Goal: Check status: Check status

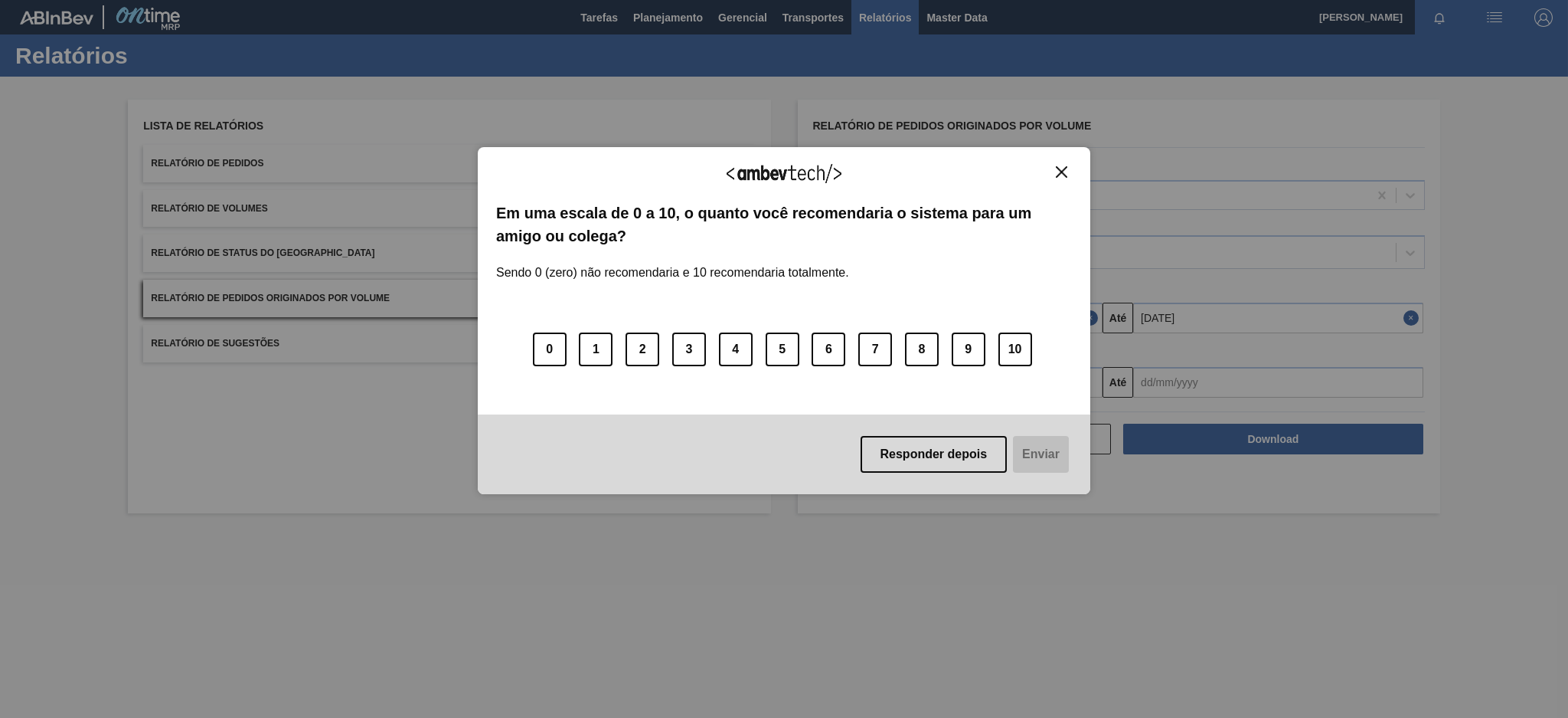
click at [1068, 171] on button "Close" at bounding box center [1061, 172] width 20 height 13
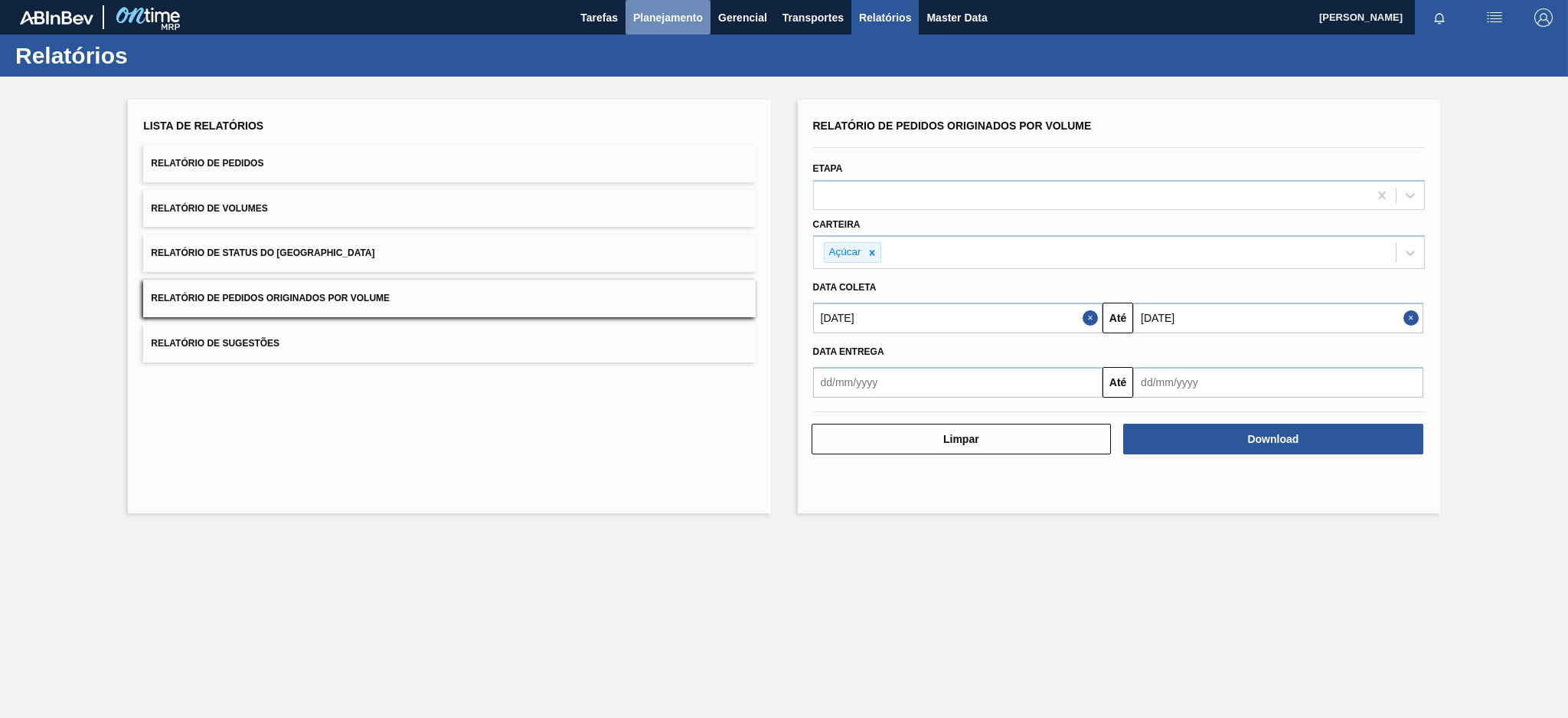
click at [651, 17] on span "Planejamento" at bounding box center [668, 17] width 69 height 18
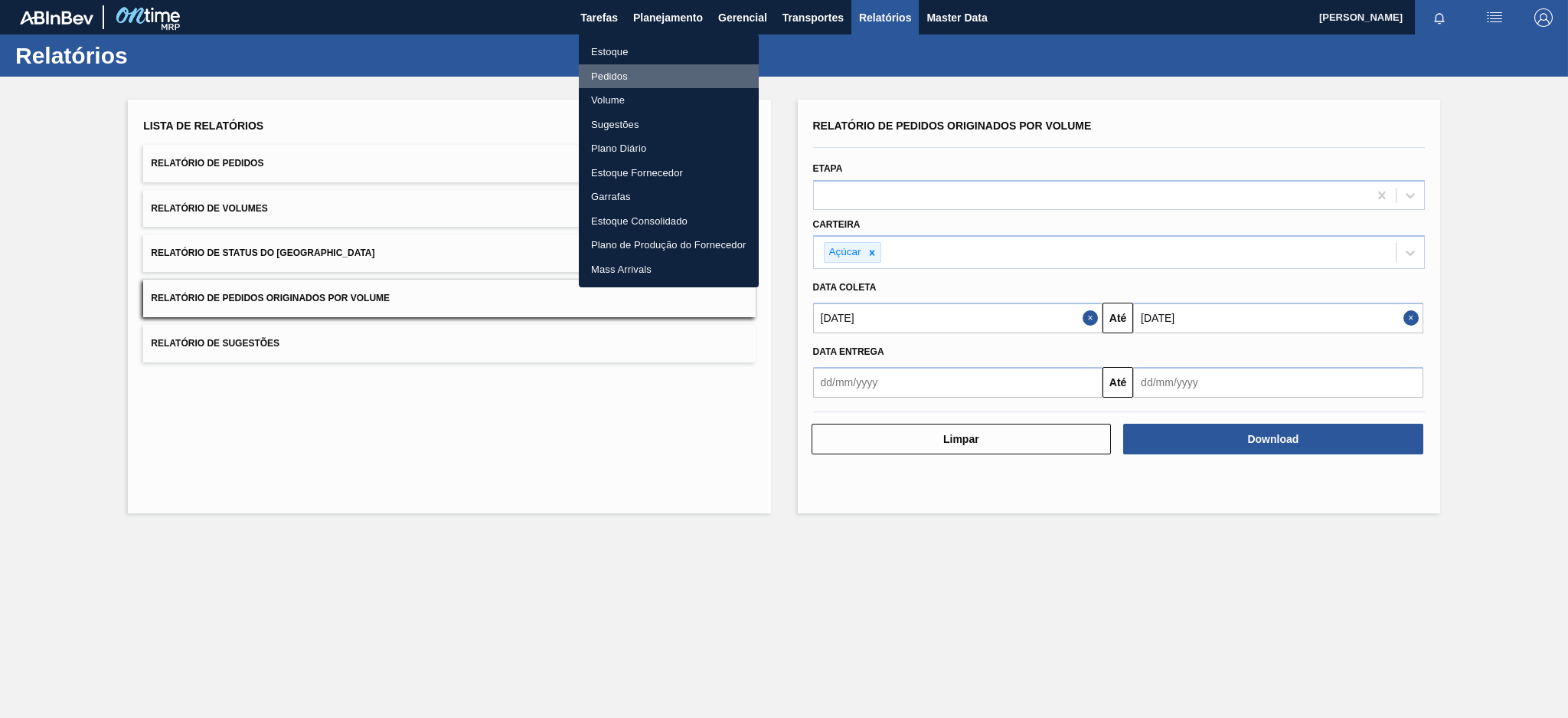
click at [608, 79] on li "Pedidos" at bounding box center [669, 76] width 180 height 24
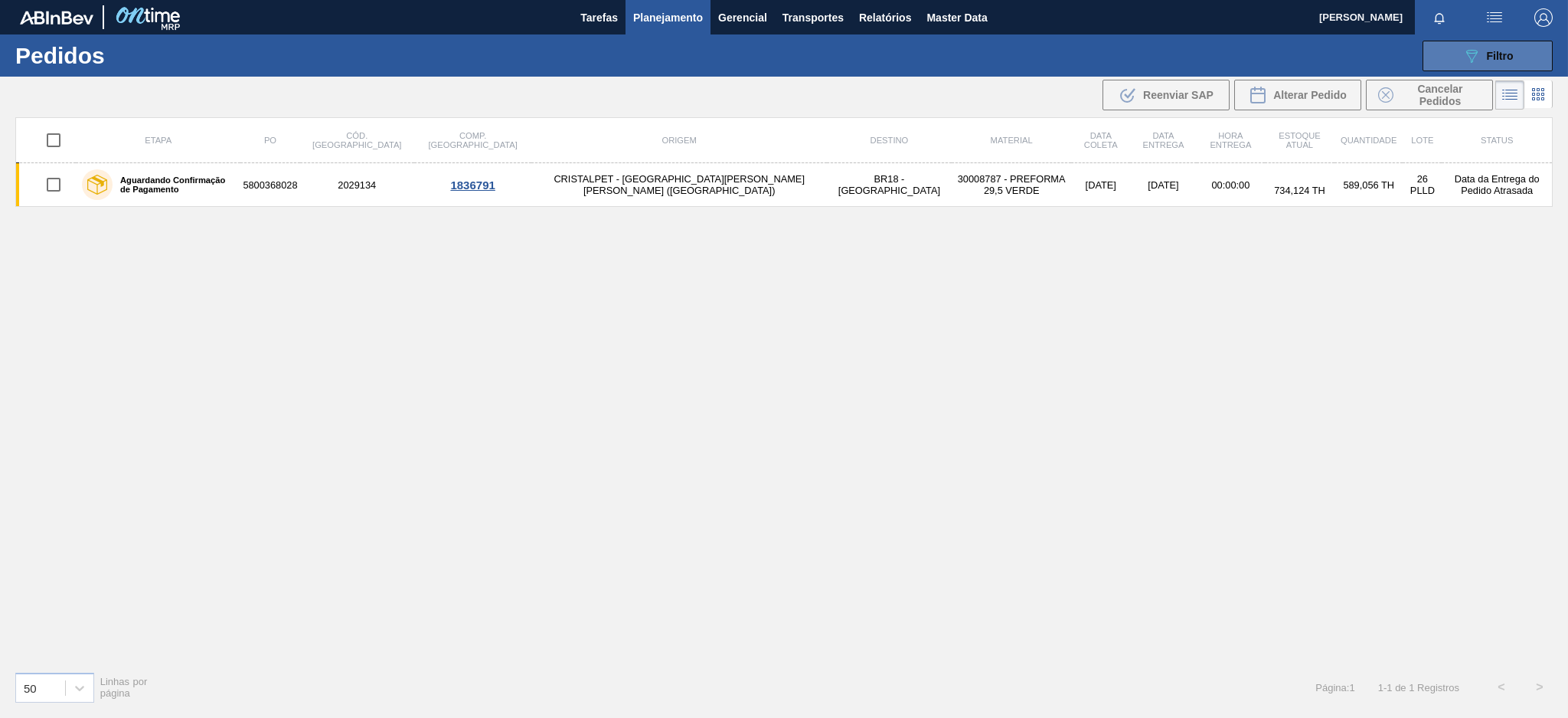
click at [1488, 69] on button "089F7B8B-B2A5-4AFE-B5C0-19BA573D28AC Filtro" at bounding box center [1487, 56] width 130 height 31
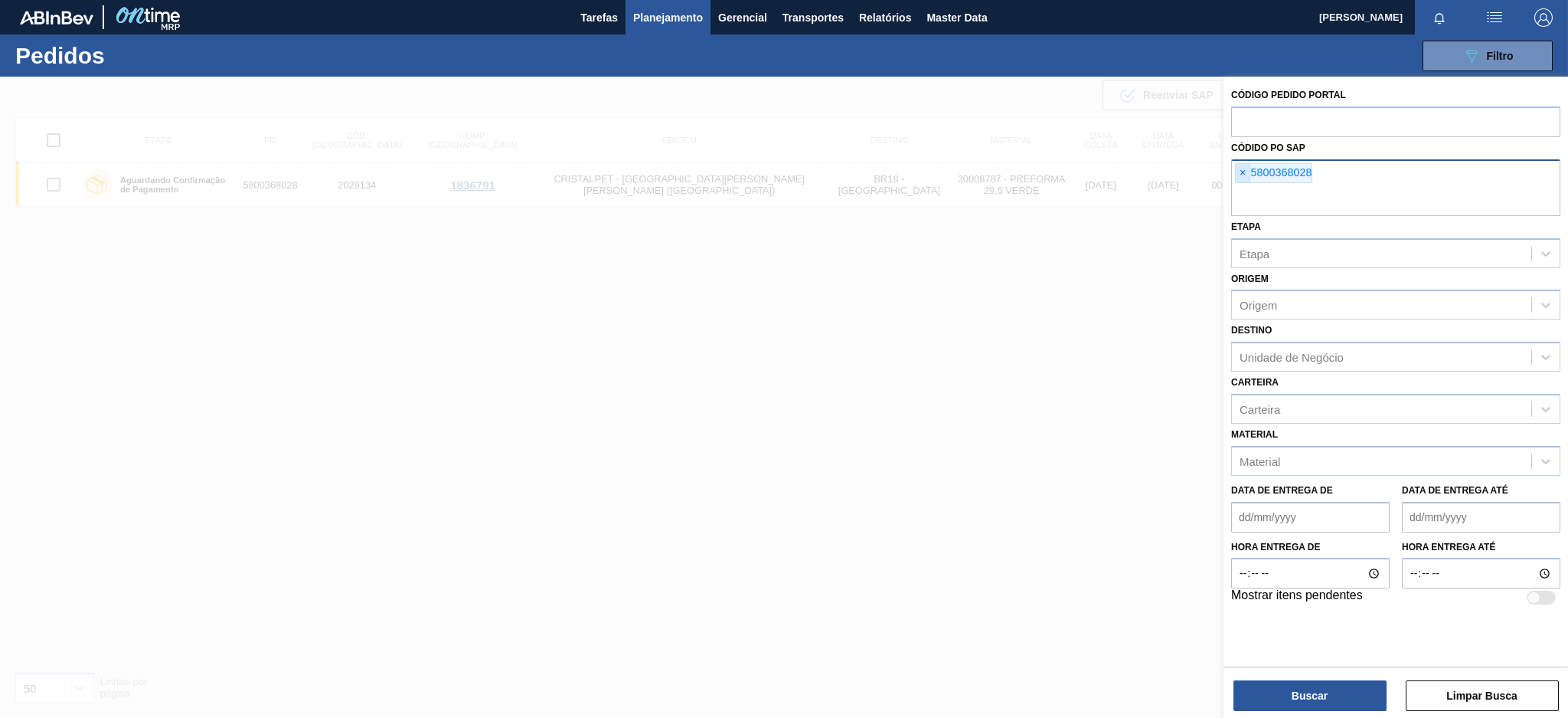
click at [1238, 165] on span "×" at bounding box center [1243, 172] width 14 height 18
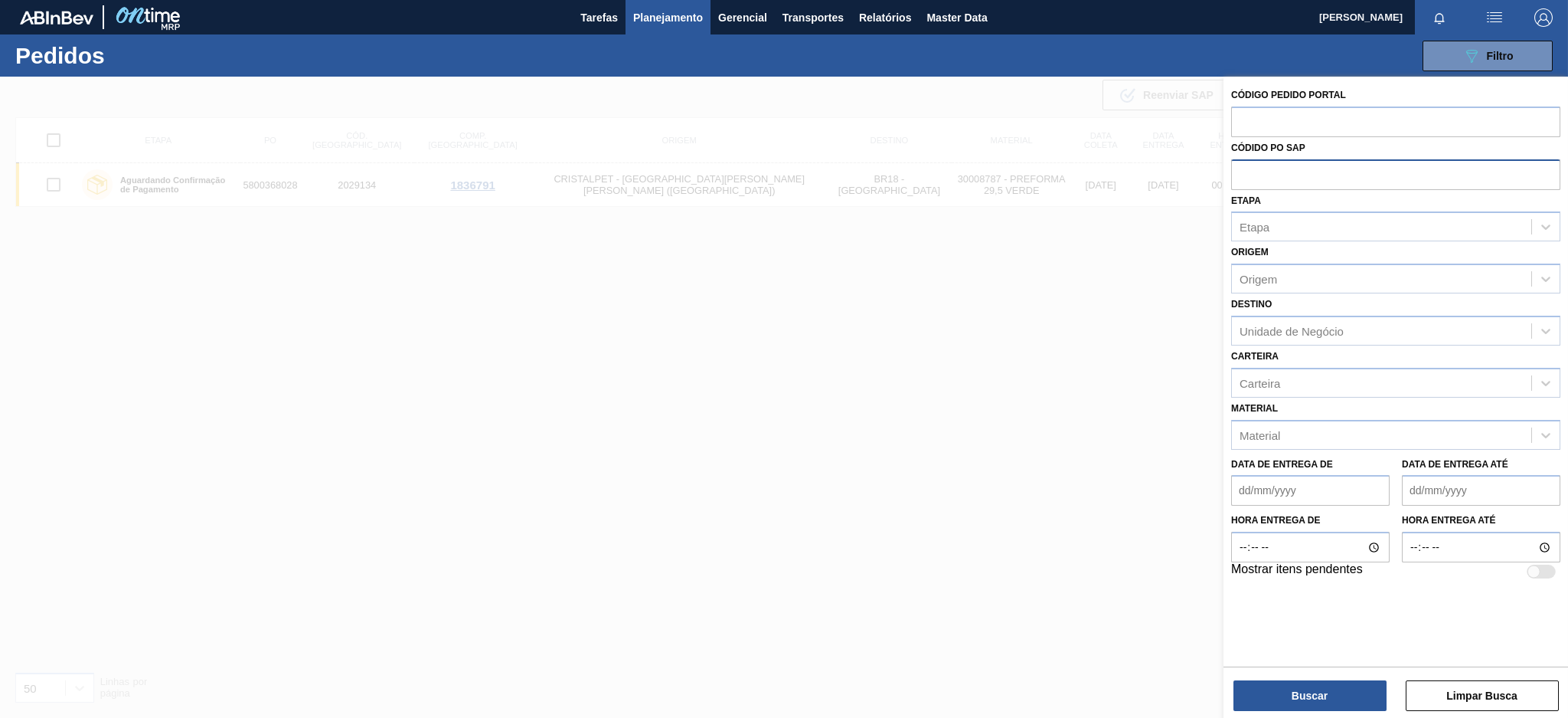
paste input "5800368025"
type input "5800368025"
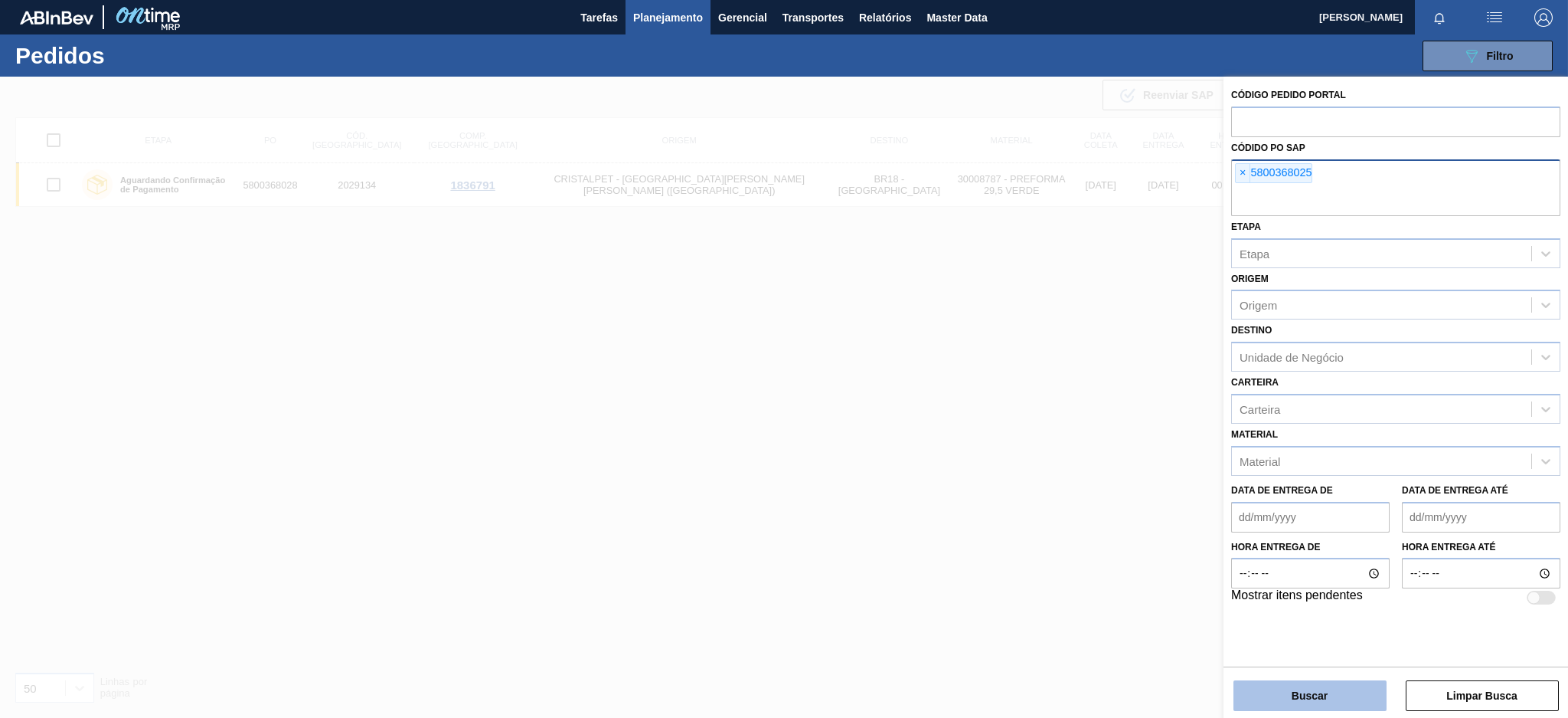
click at [1288, 691] on button "Buscar" at bounding box center [1309, 696] width 153 height 31
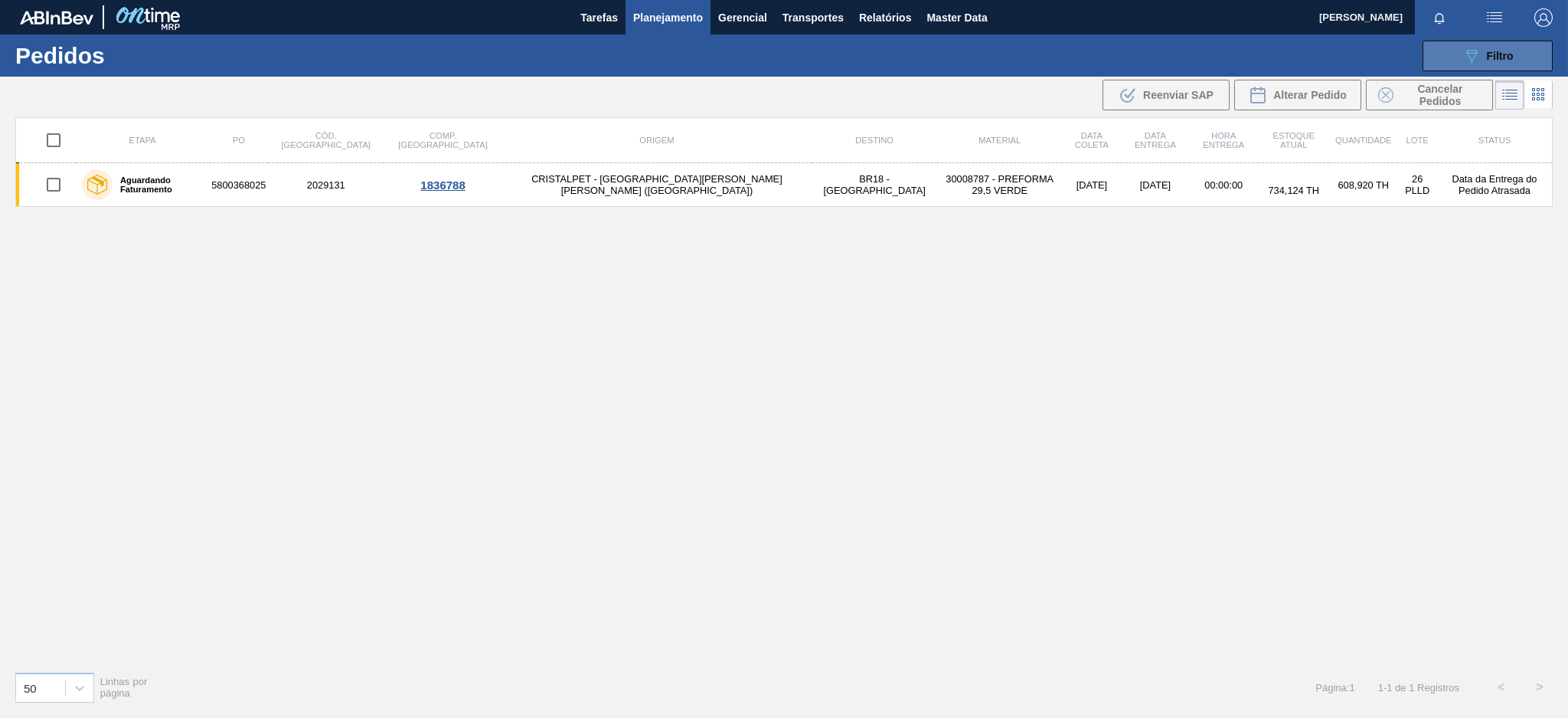
click at [1514, 62] on button "089F7B8B-B2A5-4AFE-B5C0-19BA573D28AC Filtro" at bounding box center [1487, 56] width 130 height 31
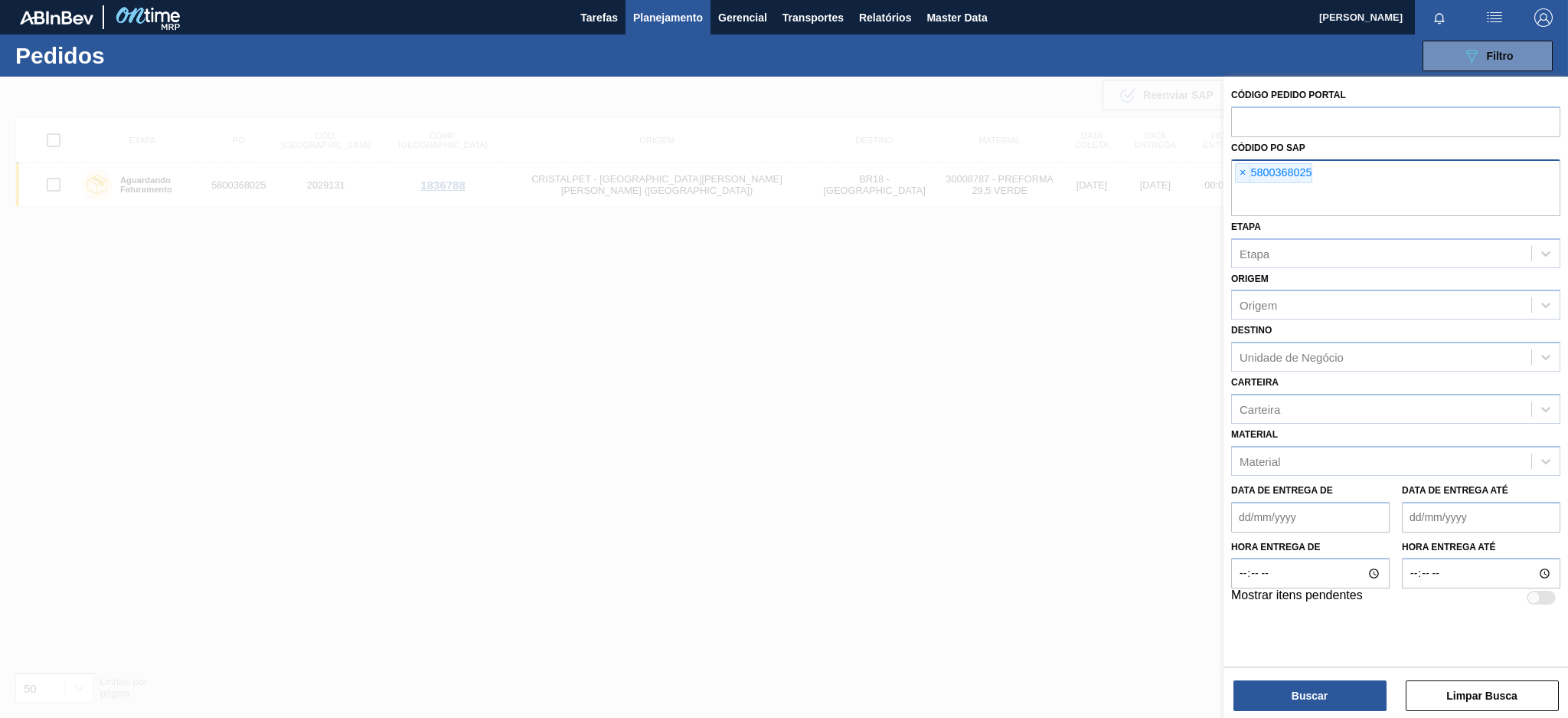
click at [1403, 188] on input "text" at bounding box center [1396, 201] width 329 height 29
paste input "5800364425"
type input "5800364425"
click at [1275, 691] on button "Buscar" at bounding box center [1309, 696] width 153 height 31
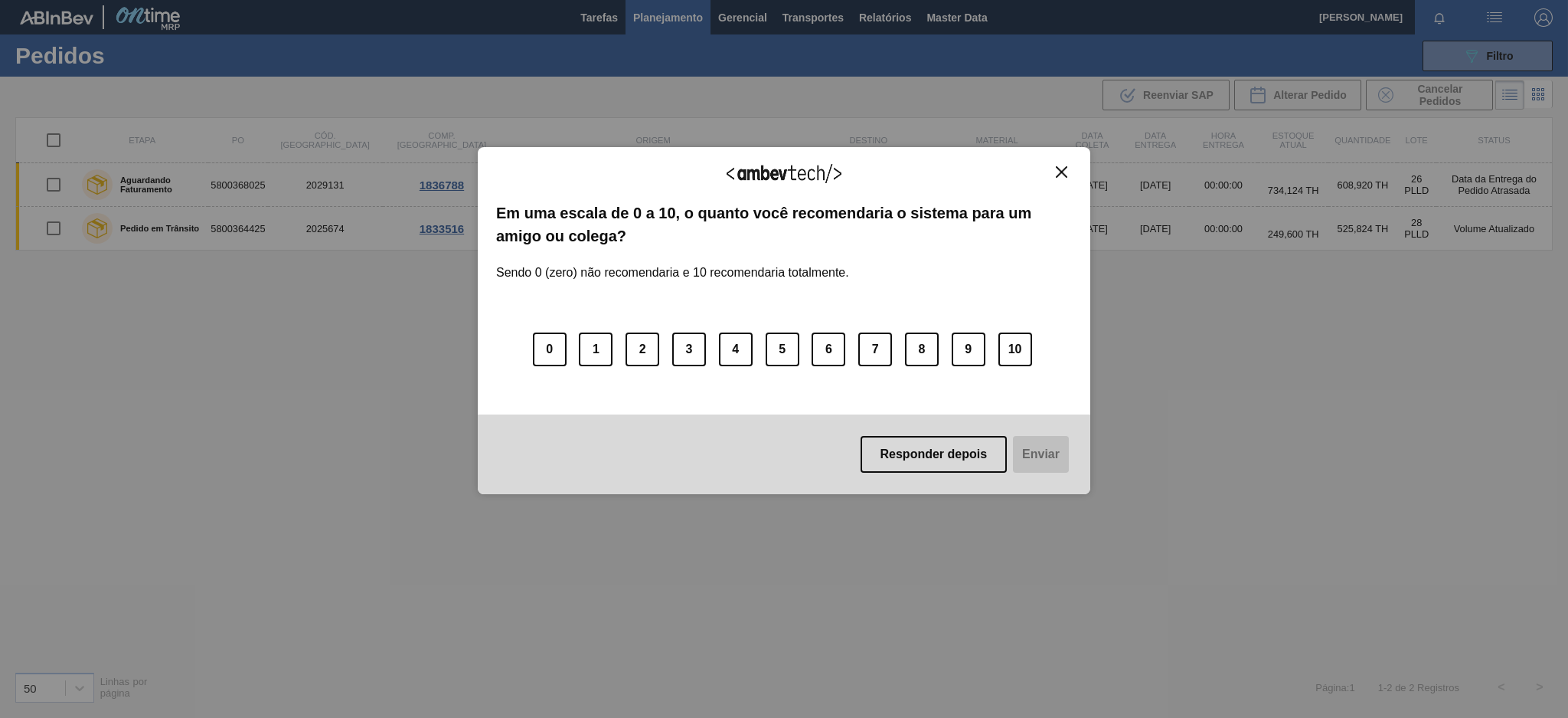
click at [1064, 167] on img "Close" at bounding box center [1062, 172] width 12 height 12
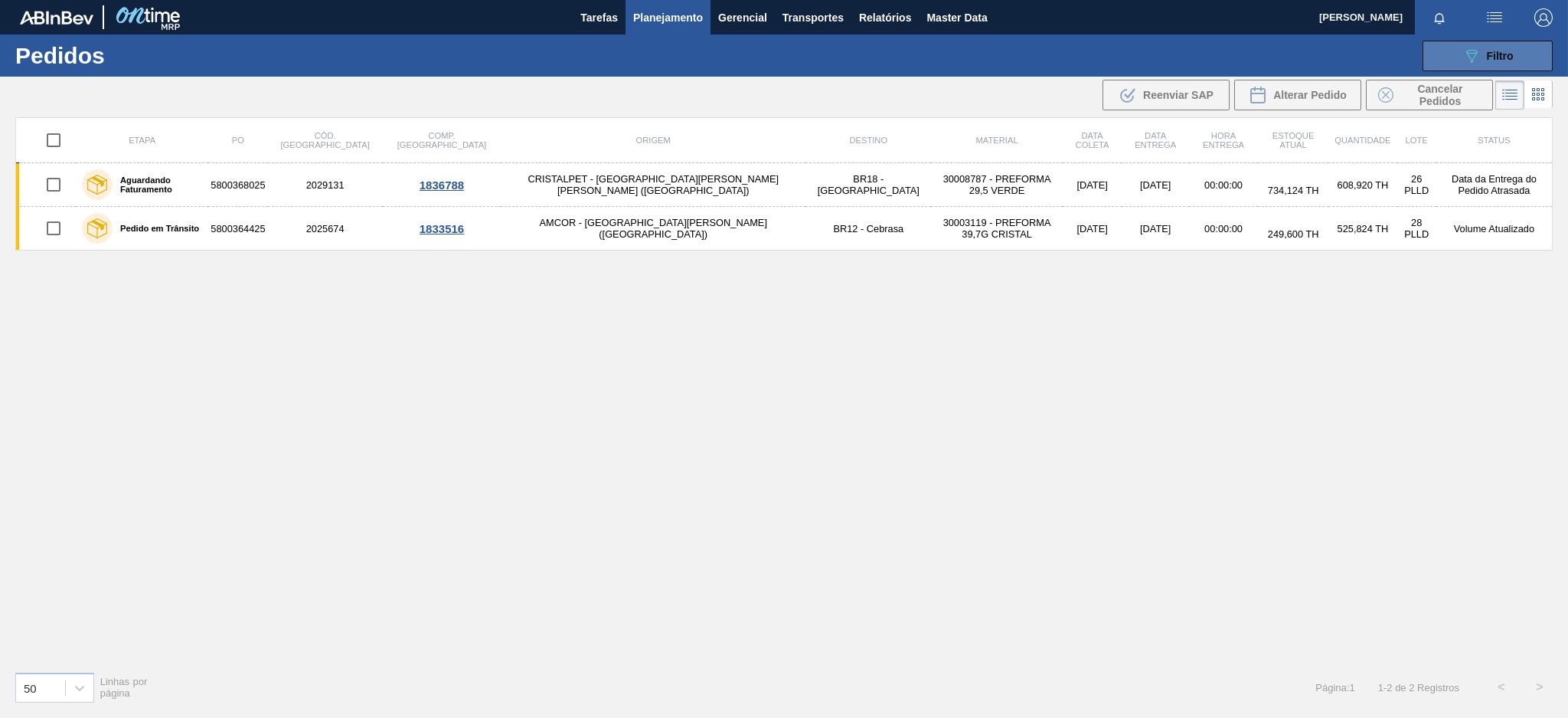
click at [1451, 50] on button "089F7B8B-B2A5-4AFE-B5C0-19BA573D28AC Filtro" at bounding box center [1487, 56] width 130 height 31
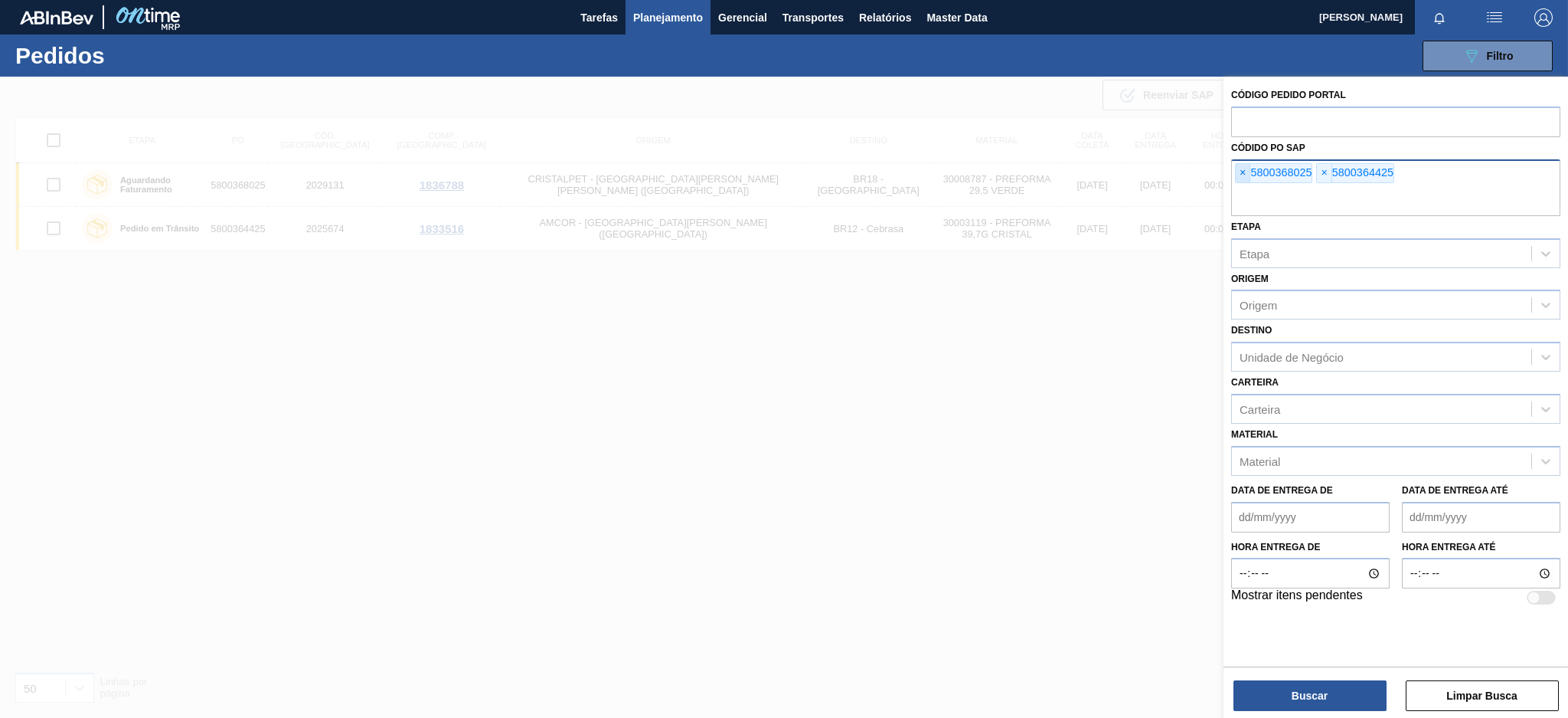
click at [1242, 172] on span "×" at bounding box center [1243, 172] width 14 height 18
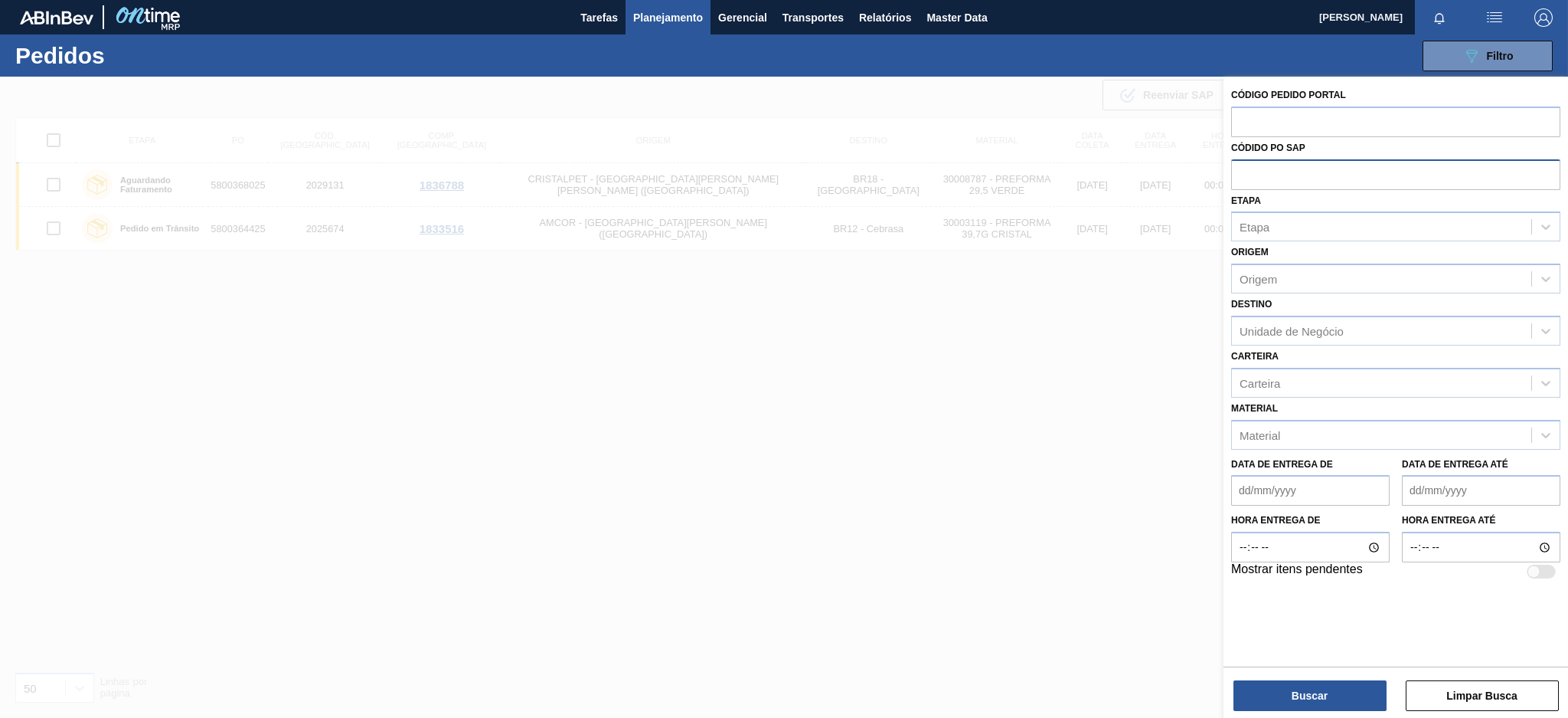
paste input "5800361233"
type input "5800361233"
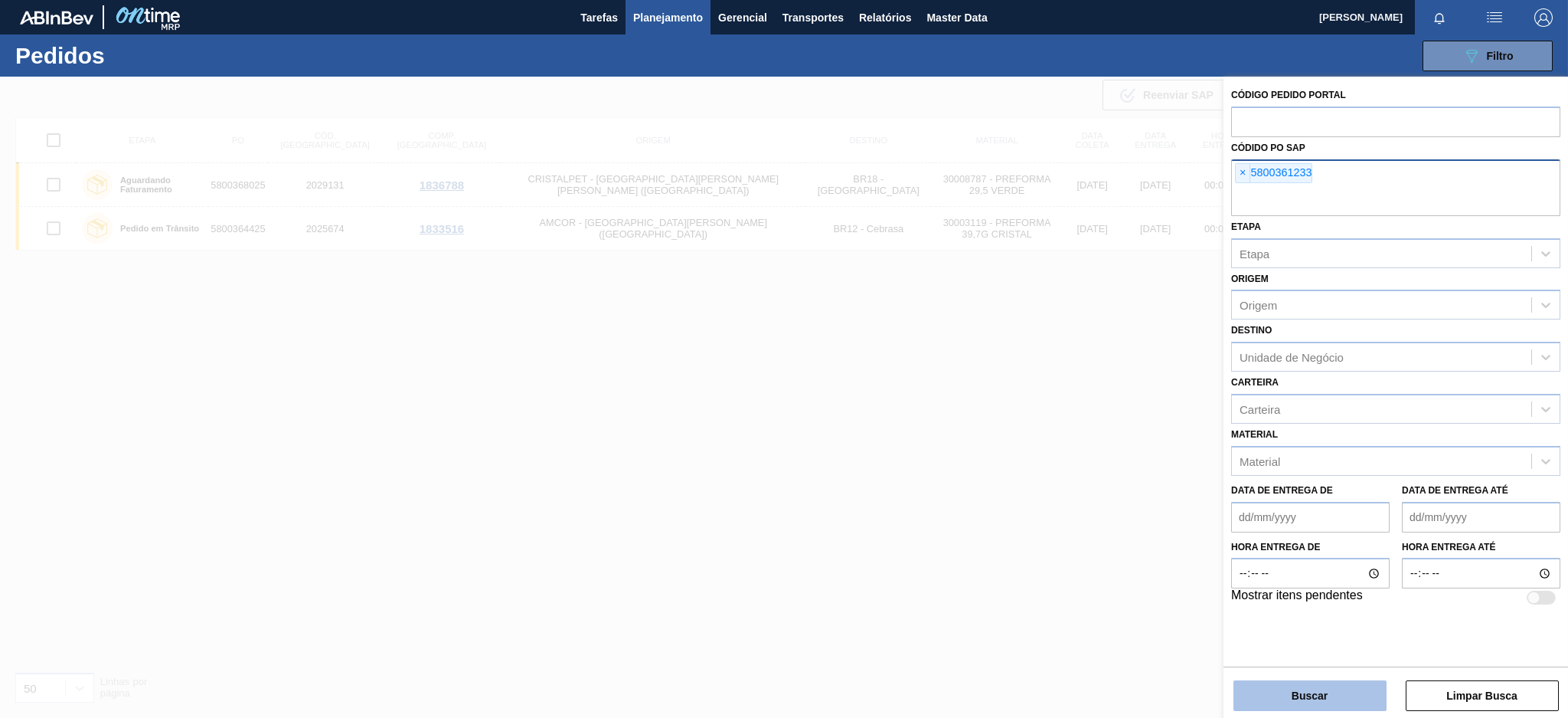
click at [1255, 690] on button "Buscar" at bounding box center [1309, 696] width 153 height 31
